Goal: Task Accomplishment & Management: Manage account settings

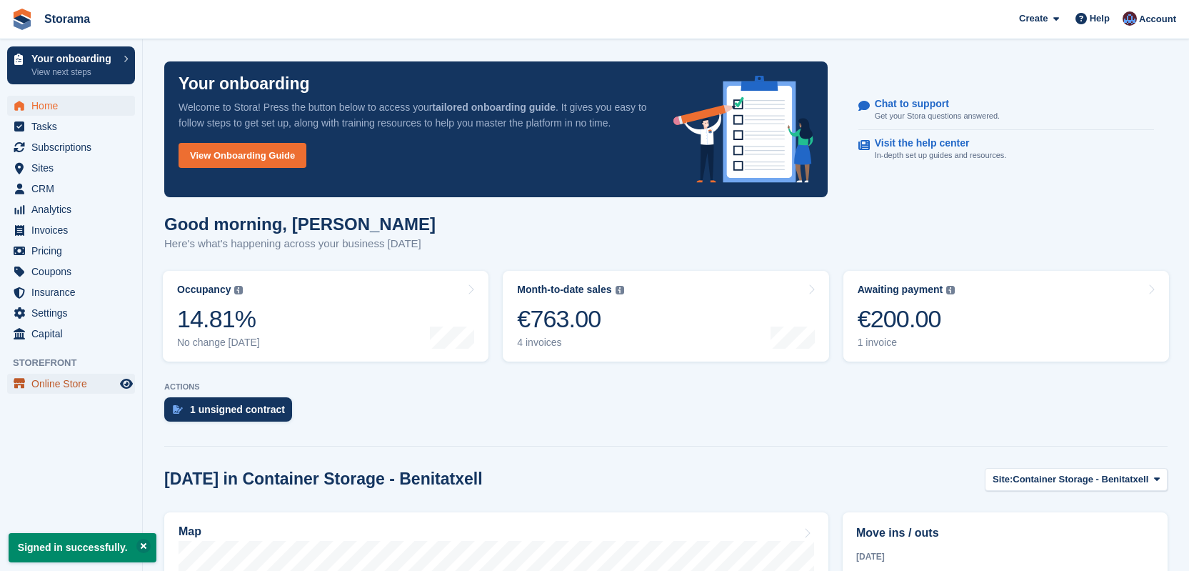
click at [71, 384] on span "Online Store" at bounding box center [74, 384] width 86 height 20
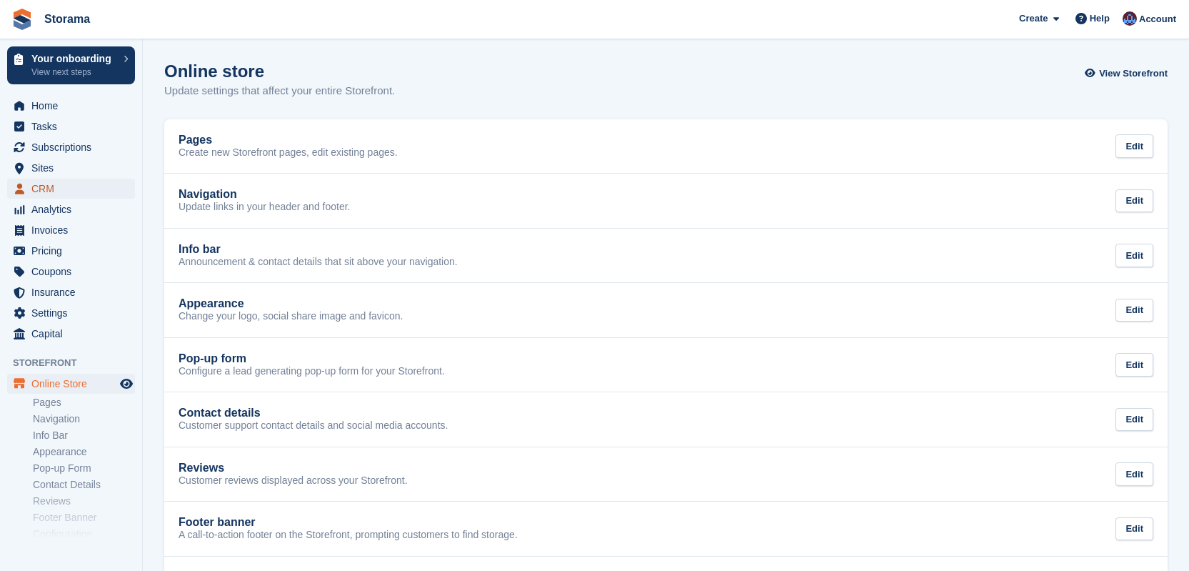
click at [58, 186] on span "CRM" at bounding box center [74, 189] width 86 height 20
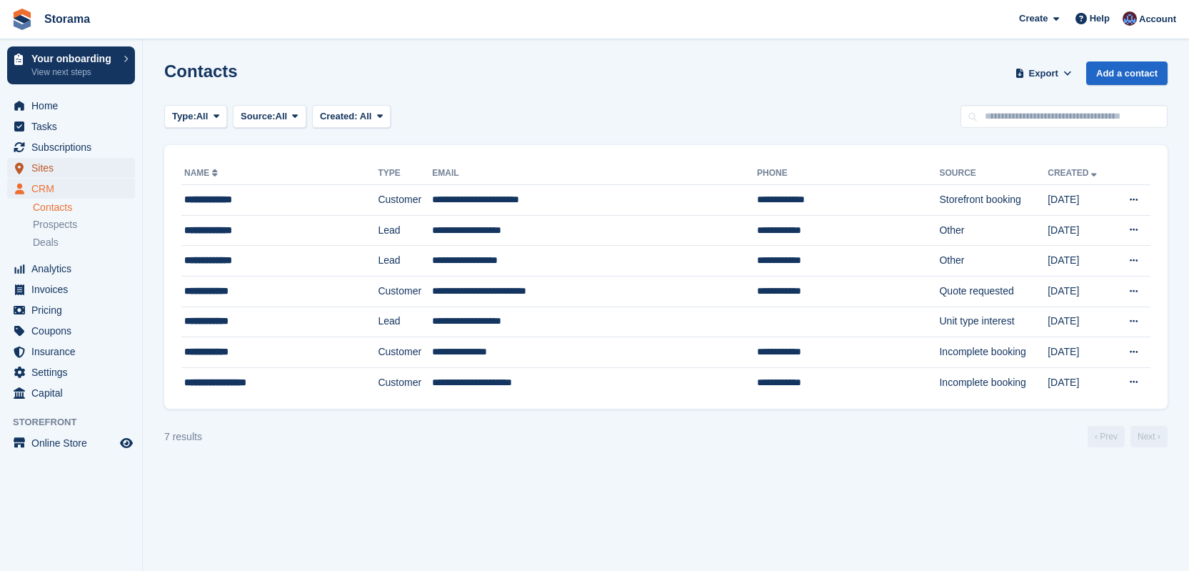
click at [59, 170] on span "Sites" at bounding box center [74, 168] width 86 height 20
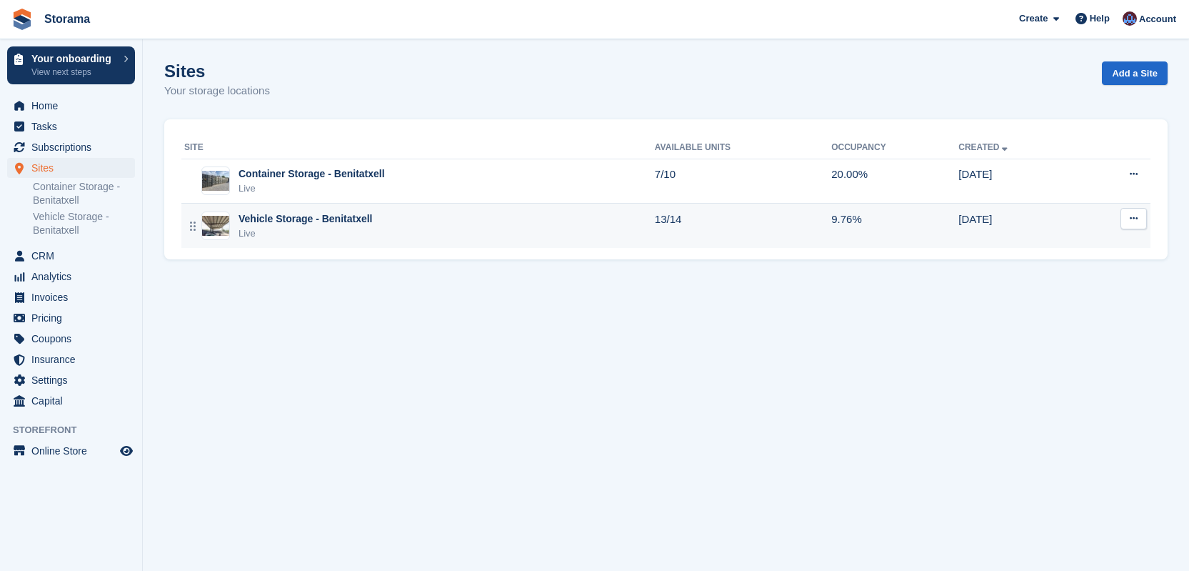
click at [324, 218] on div "Vehicle Storage - Benitatxell" at bounding box center [306, 218] width 134 height 15
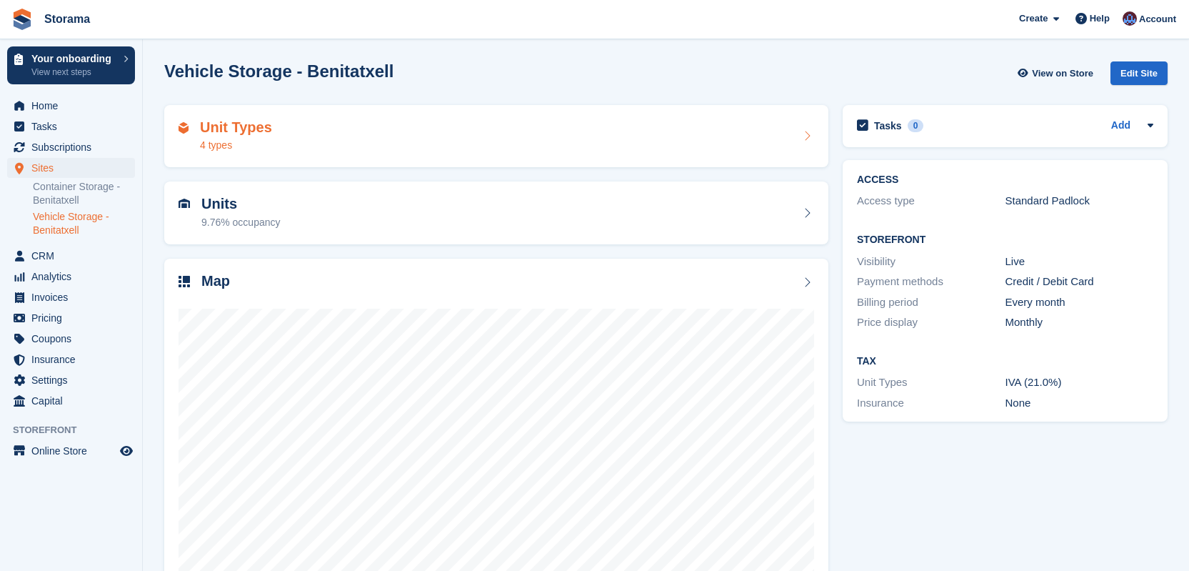
click at [312, 142] on div "Unit Types 4 types" at bounding box center [497, 136] width 636 height 34
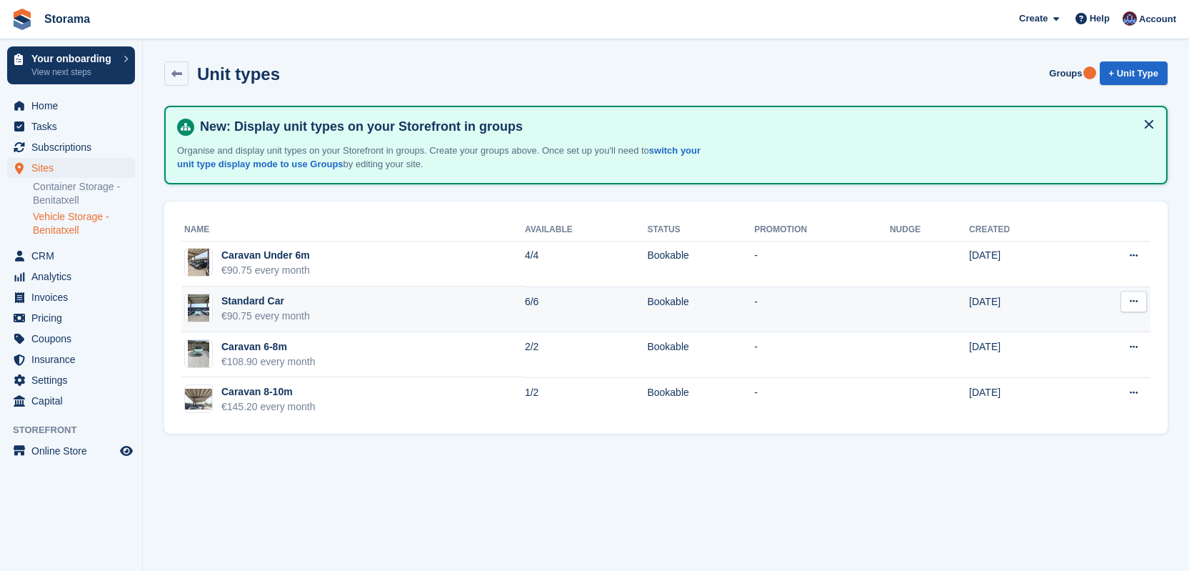
drag, startPoint x: 432, startPoint y: 309, endPoint x: 420, endPoint y: 298, distance: 16.2
click at [421, 297] on td "Standard Car €90.75 every month" at bounding box center [353, 309] width 344 height 46
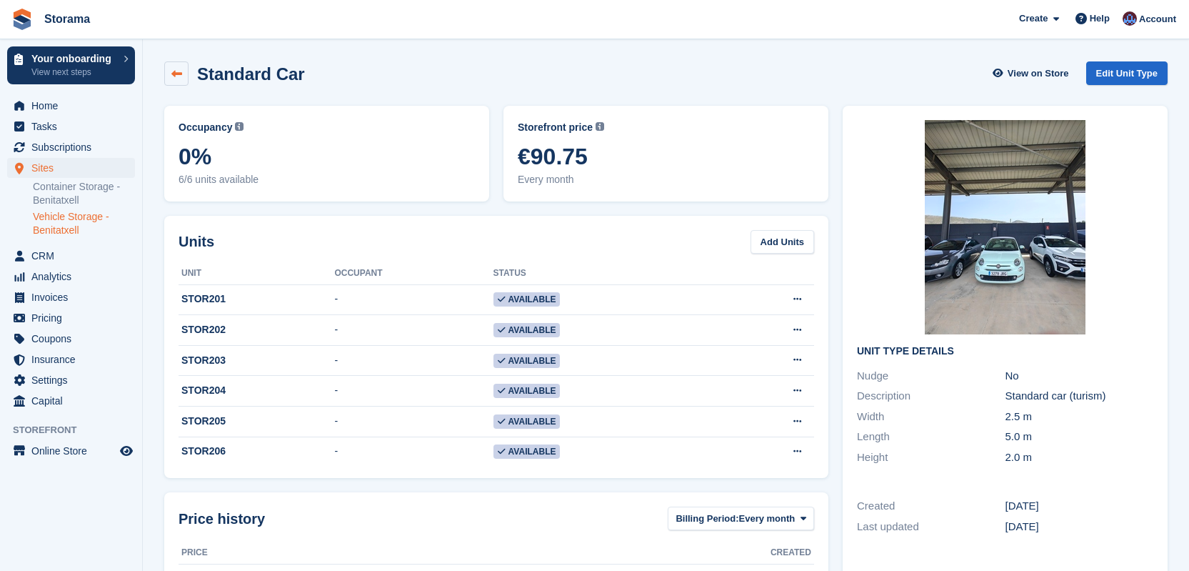
click at [184, 74] on link at bounding box center [176, 73] width 24 height 24
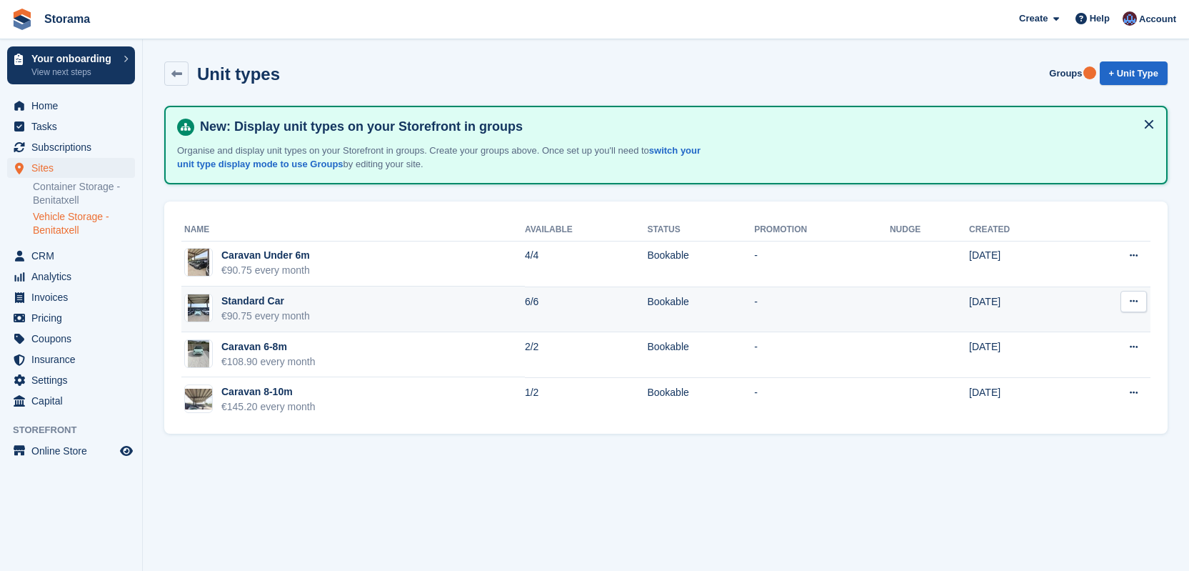
click at [1140, 307] on button at bounding box center [1134, 301] width 26 height 21
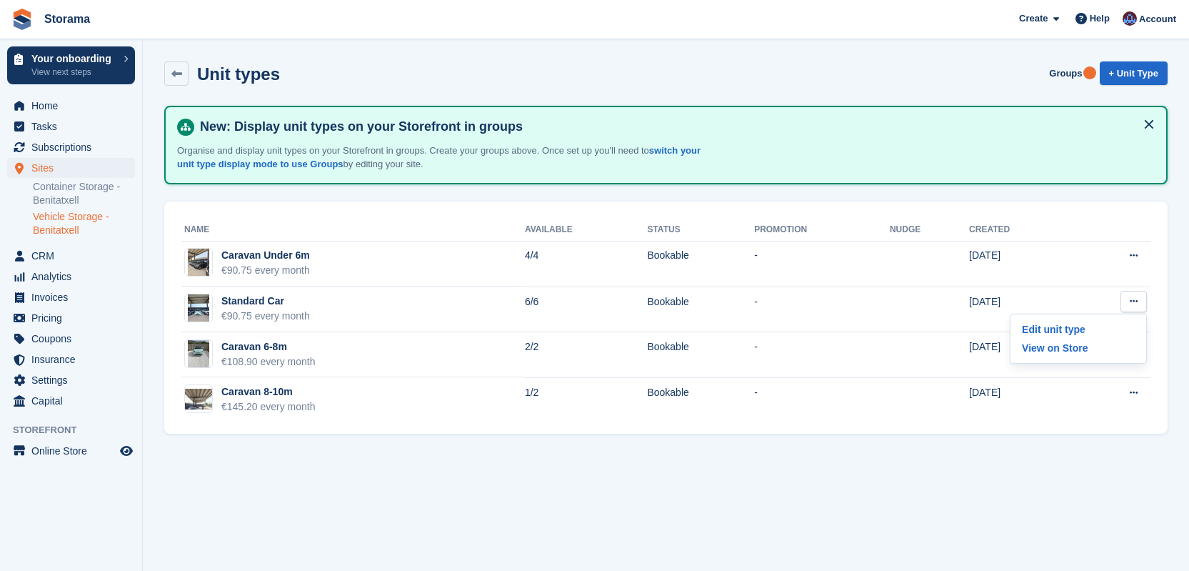
click at [619, 214] on div "Name Available Status Promotion Nudge Created Caravan Under 6m €90.75 every mon…" at bounding box center [666, 317] width 1004 height 233
click at [361, 167] on link "switch your unit type display mode to use Groups" at bounding box center [439, 157] width 524 height 25
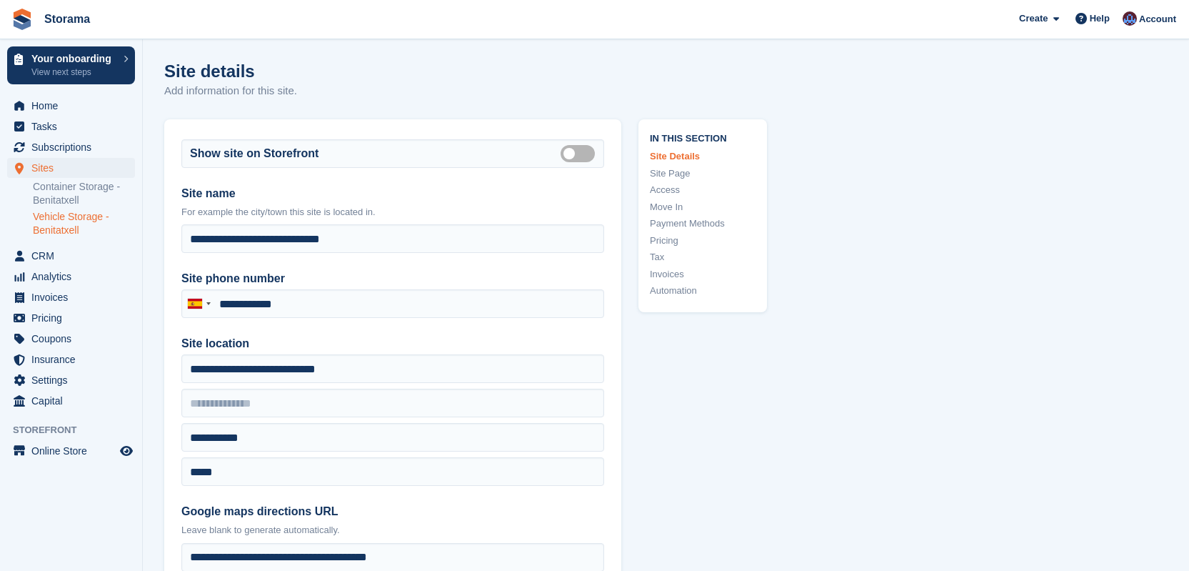
type input "**********"
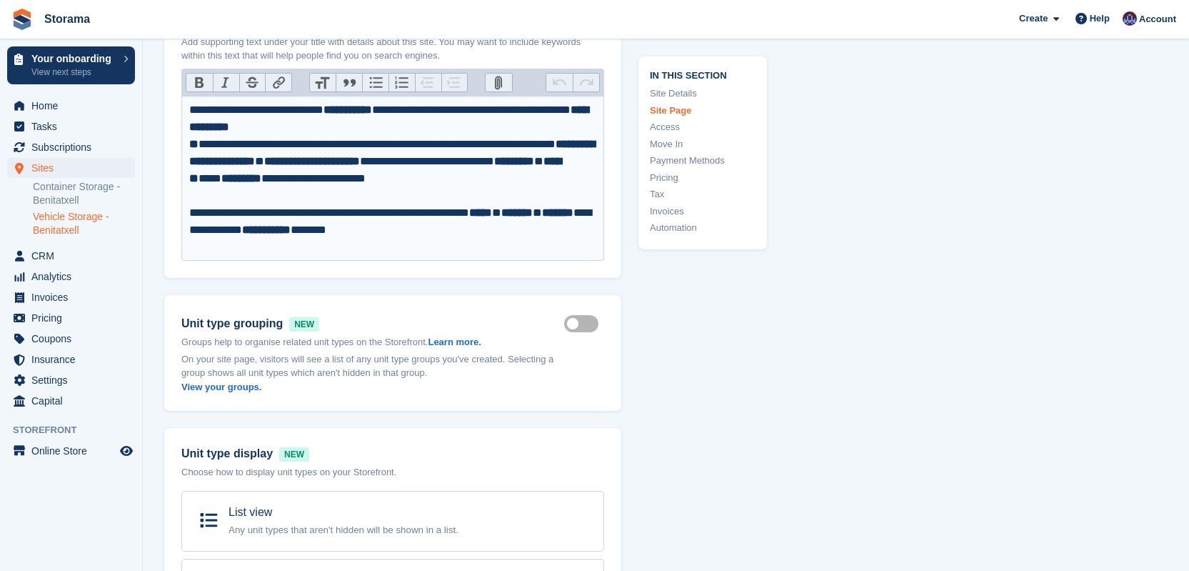
scroll to position [769, 0]
click at [585, 324] on label "Show groups on storefront" at bounding box center [584, 323] width 40 height 2
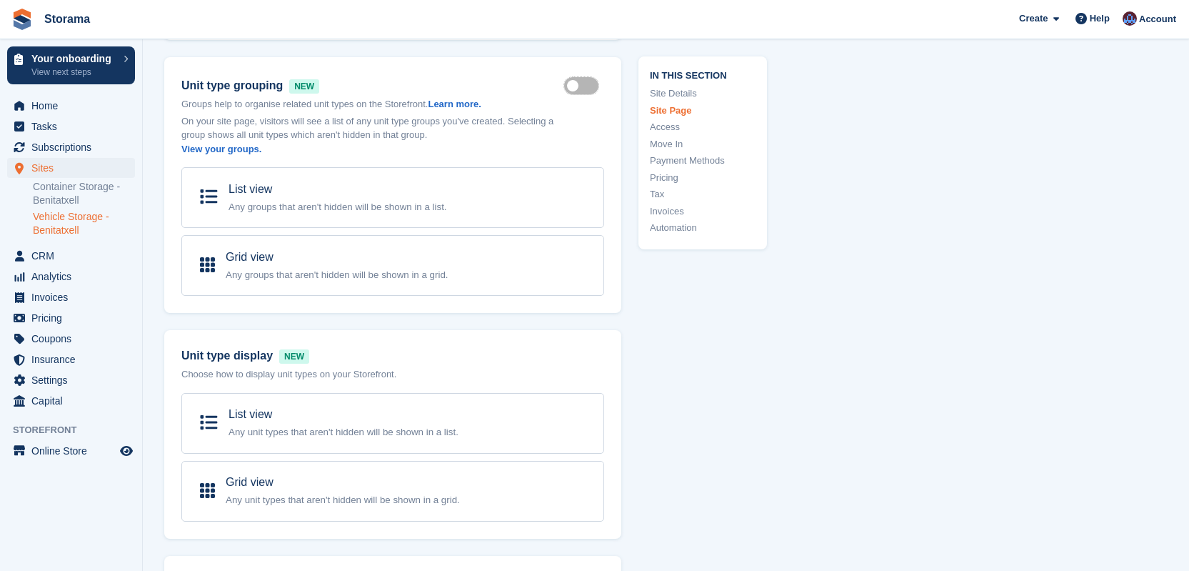
scroll to position [1012, 0]
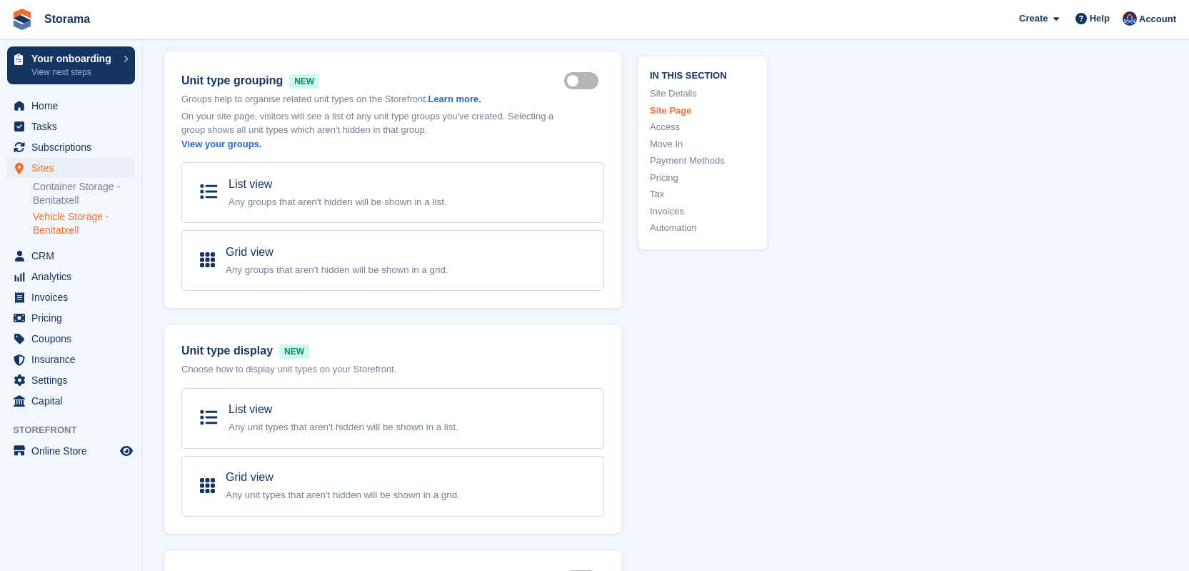
click at [586, 81] on label "Show groups on storefront" at bounding box center [584, 80] width 40 height 2
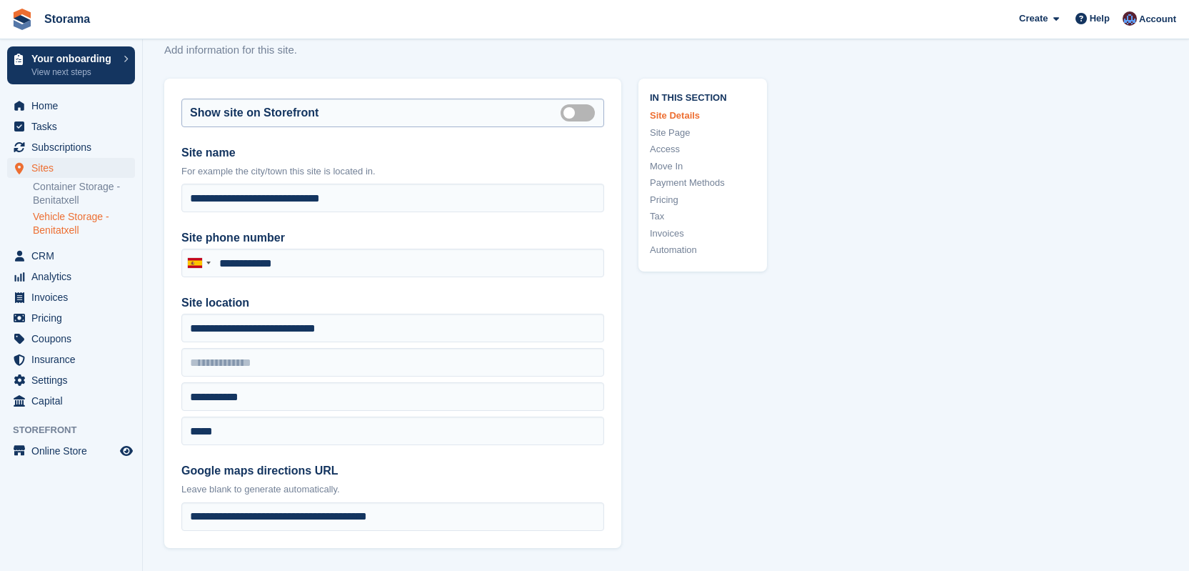
scroll to position [0, 0]
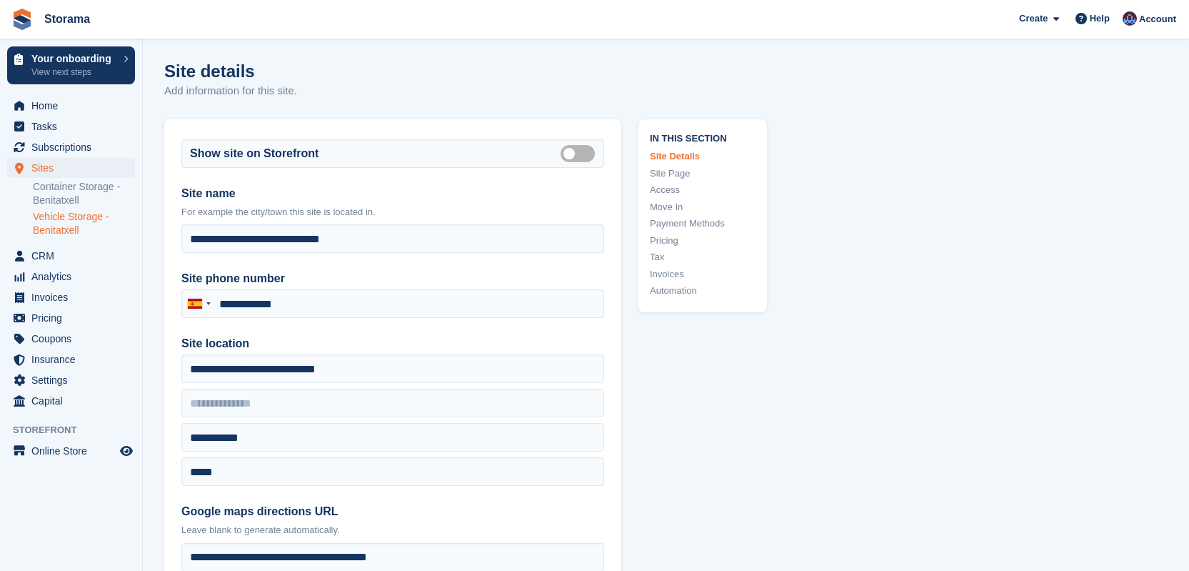
click at [73, 217] on link "Vehicle Storage - Benitatxell" at bounding box center [84, 223] width 102 height 27
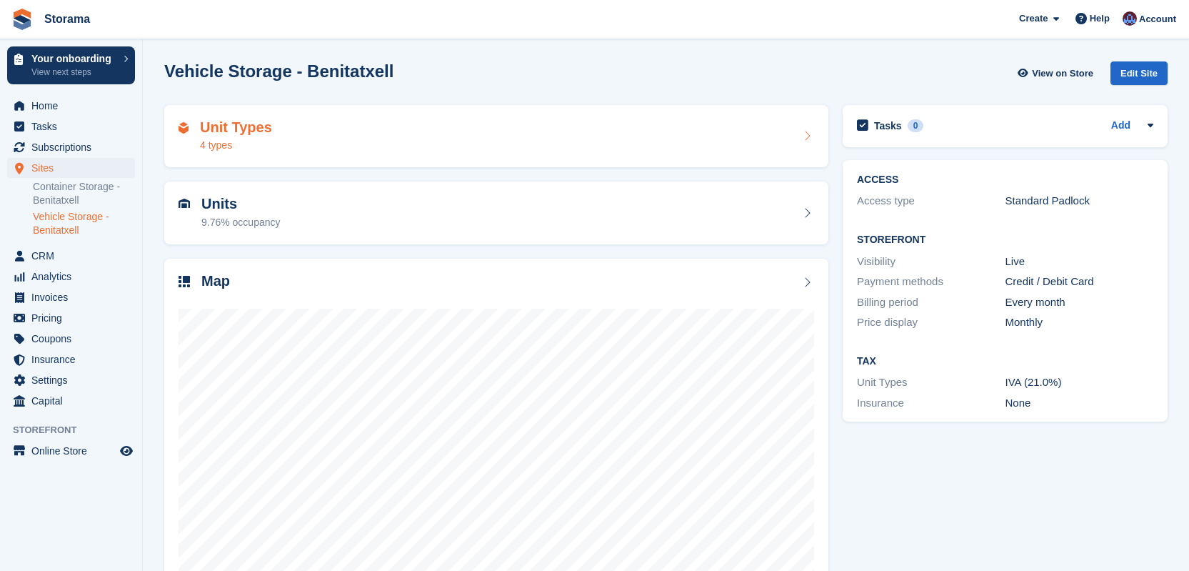
click at [354, 125] on div "Unit Types 4 types" at bounding box center [497, 136] width 636 height 34
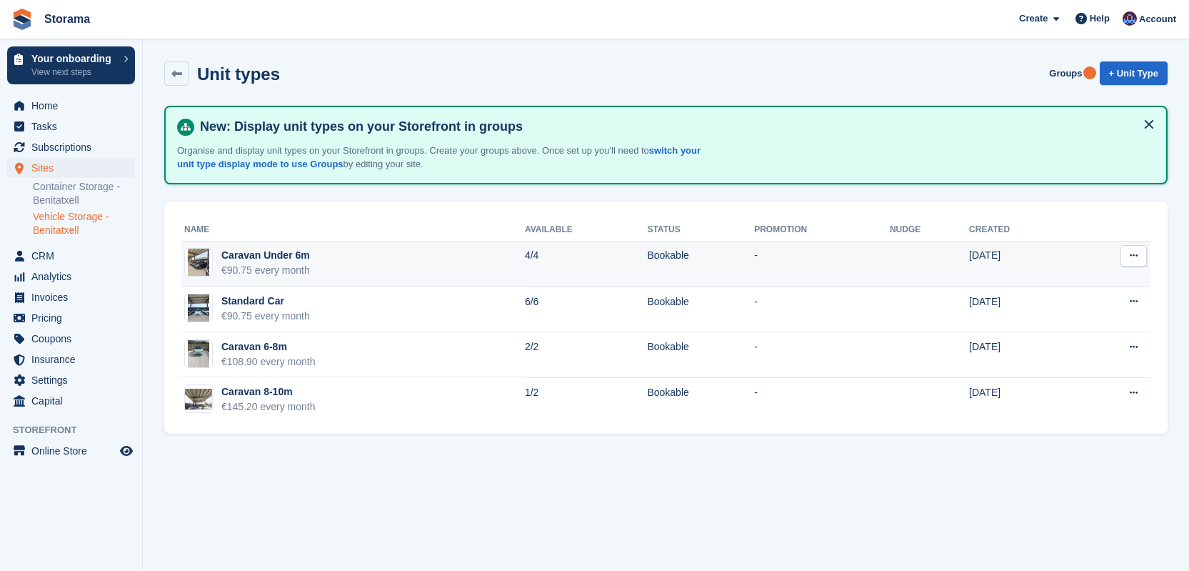
drag, startPoint x: 503, startPoint y: 312, endPoint x: 499, endPoint y: 279, distance: 33.8
click at [499, 279] on tbody "Caravan Under 6m €90.75 every month 4/4 Bookable - 15 Sep 2025 Edit unit type V…" at bounding box center [665, 331] width 969 height 181
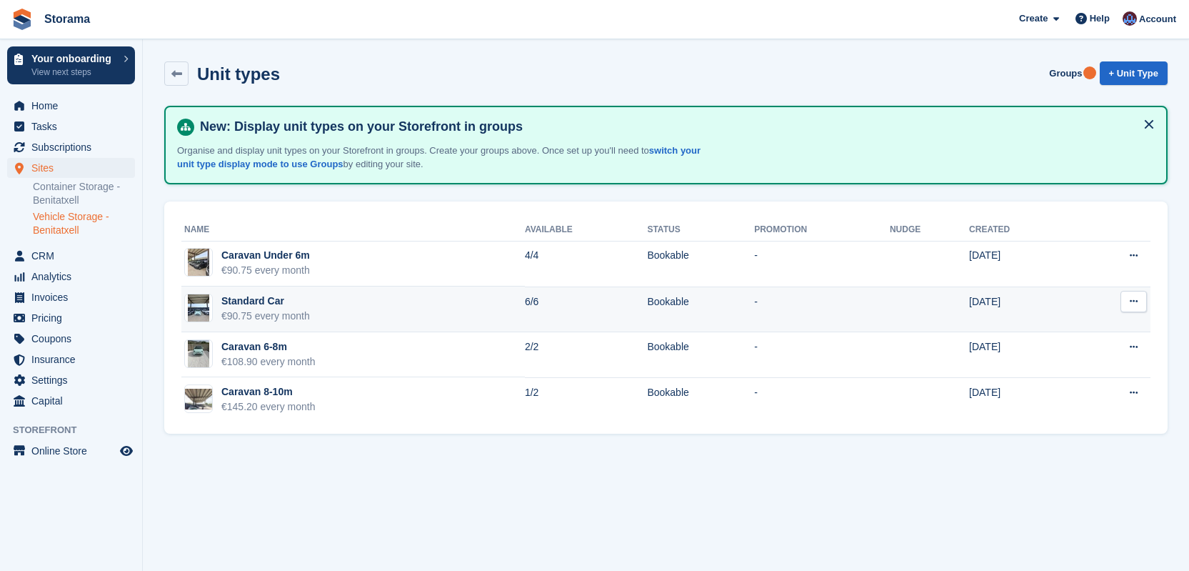
click at [500, 305] on td "Standard Car €90.75 every month" at bounding box center [353, 309] width 344 height 46
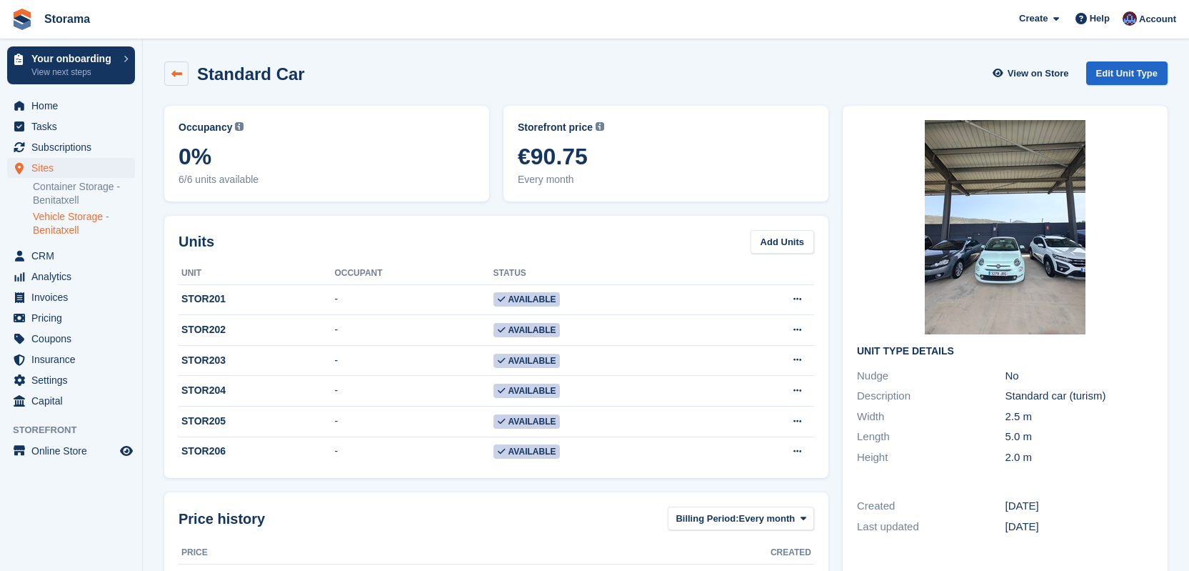
click at [180, 71] on icon at bounding box center [176, 74] width 11 height 11
